Goal: Use online tool/utility: Utilize a website feature to perform a specific function

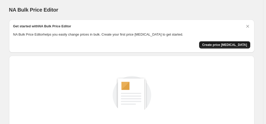
click at [215, 45] on span "Create price [MEDICAL_DATA]" at bounding box center [224, 45] width 45 height 4
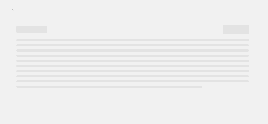
select select "percentage"
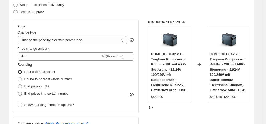
scroll to position [77, 0]
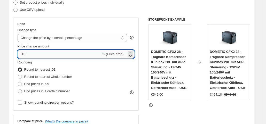
click at [57, 57] on input "-10" at bounding box center [59, 54] width 83 height 8
type input "-1"
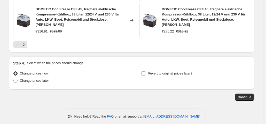
scroll to position [440, 0]
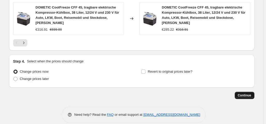
type input "-35"
click at [243, 92] on button "Continue" at bounding box center [245, 95] width 20 height 7
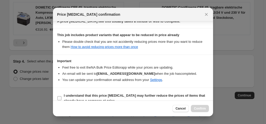
scroll to position [92, 0]
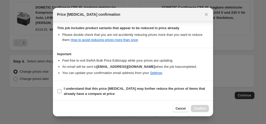
click at [62, 89] on label "I understand that this price [MEDICAL_DATA] may further reduce the prices of it…" at bounding box center [133, 91] width 152 height 12
click at [61, 89] on input "I understand that this price [MEDICAL_DATA] may further reduce the prices of it…" at bounding box center [59, 91] width 4 height 4
checkbox input "true"
click at [197, 107] on span "Confirm" at bounding box center [200, 109] width 12 height 4
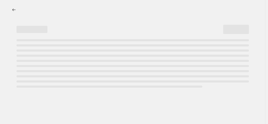
select select "percentage"
